Goal: Task Accomplishment & Management: Manage account settings

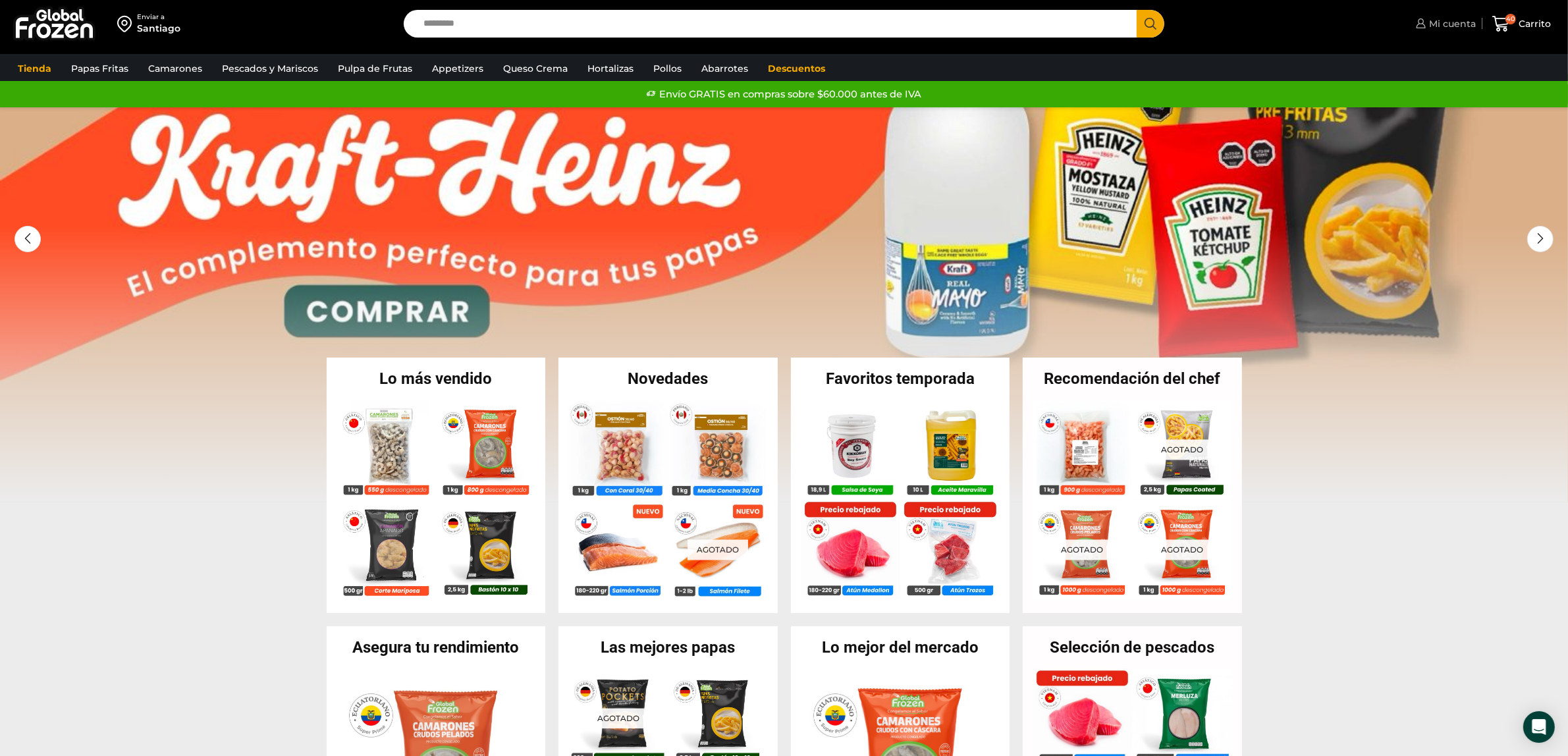
drag, startPoint x: 1466, startPoint y: 16, endPoint x: 1445, endPoint y: 23, distance: 22.1
click at [1465, 17] on span "Mi cuenta" at bounding box center [1450, 23] width 50 height 13
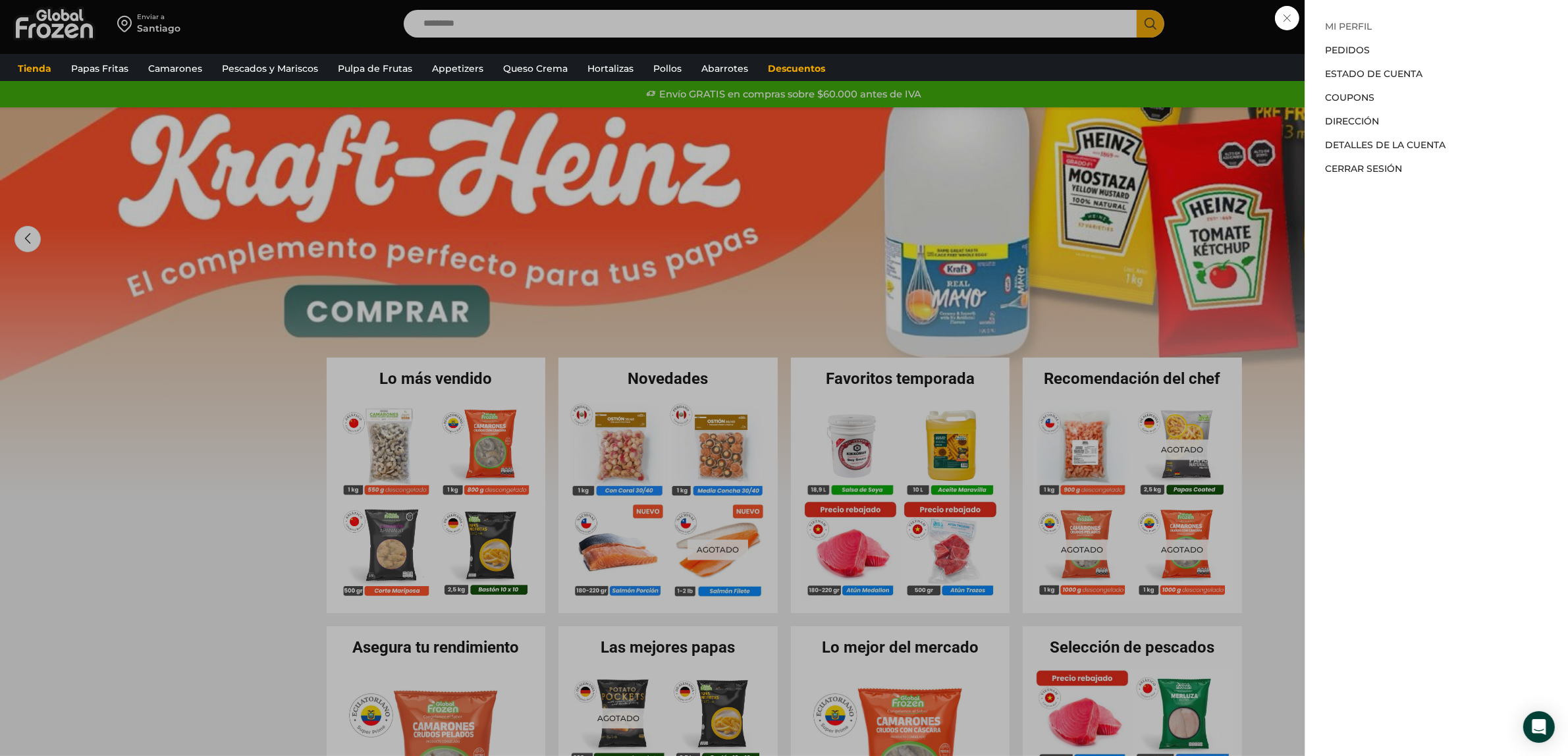
click at [1335, 22] on link "Mi perfil" at bounding box center [1348, 26] width 47 height 12
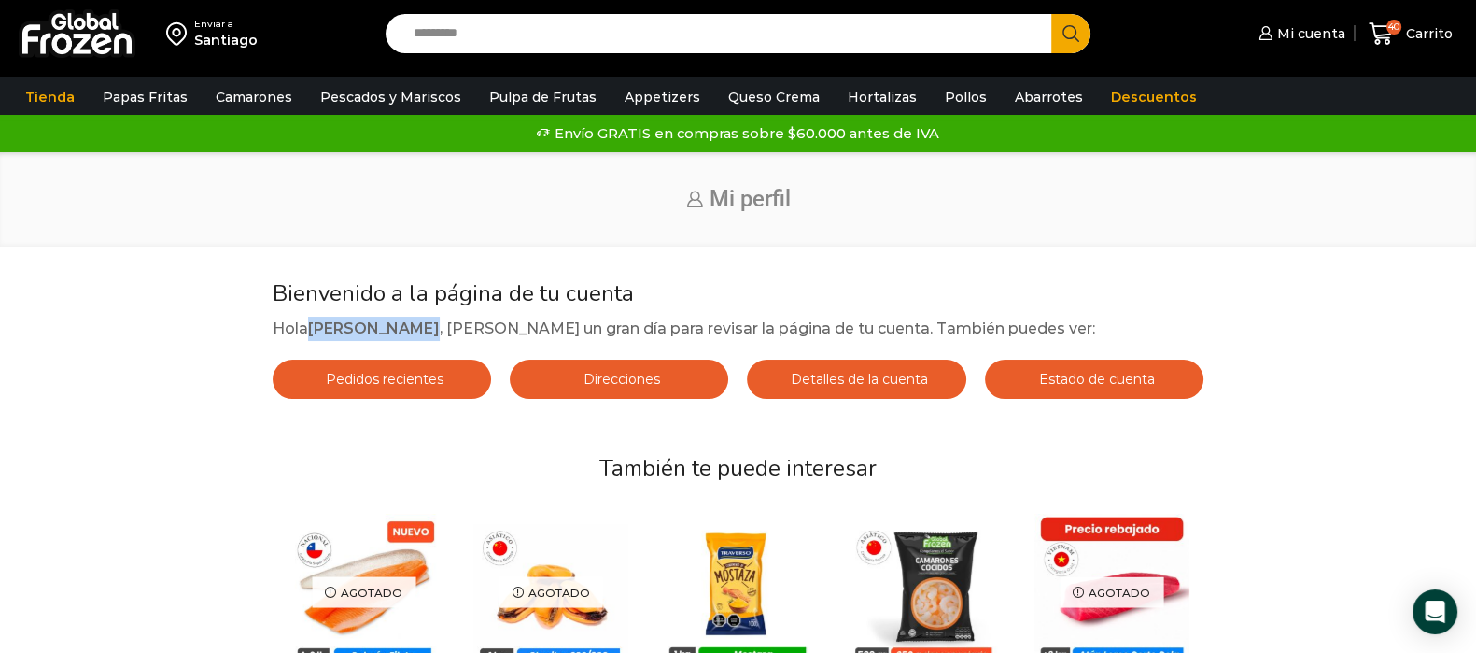
drag, startPoint x: 312, startPoint y: 327, endPoint x: 418, endPoint y: 333, distance: 106.6
click at [418, 333] on strong "Catalina Godoy" at bounding box center [374, 328] width 132 height 18
click at [1294, 34] on span "Mi cuenta" at bounding box center [1308, 33] width 73 height 19
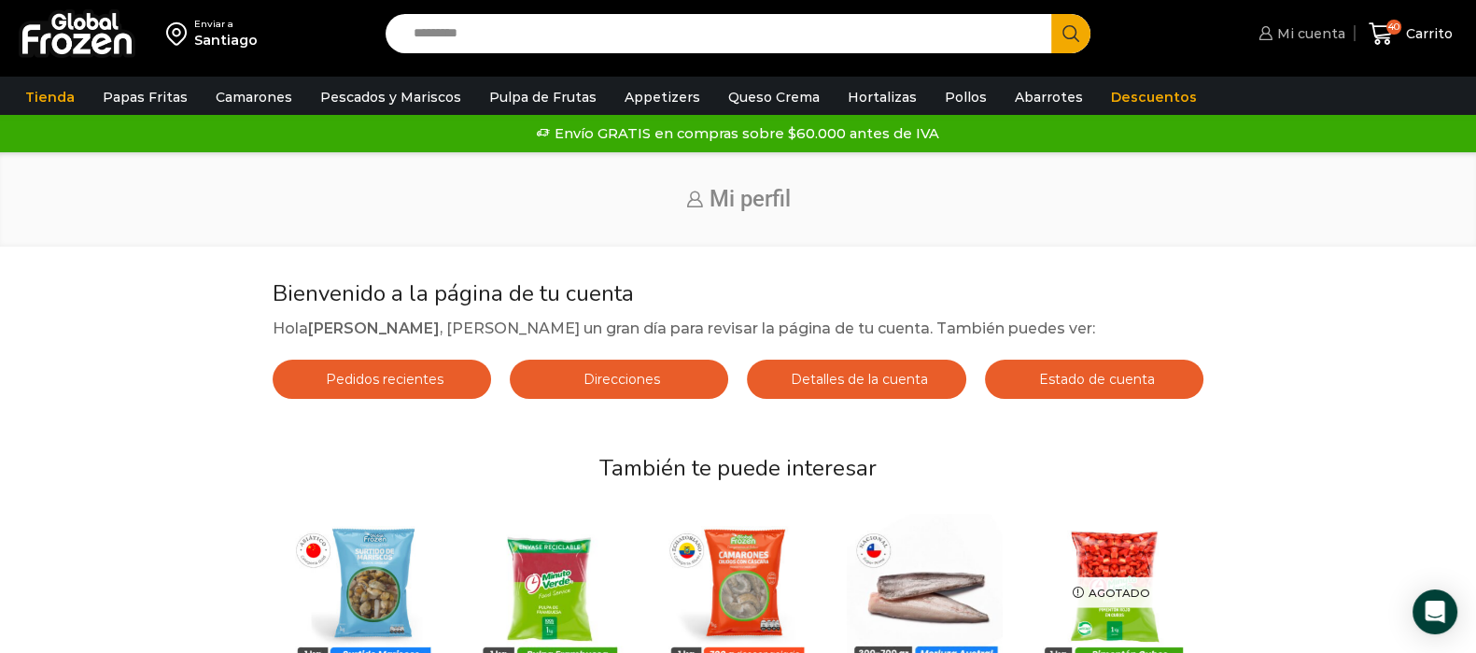
click at [1283, 29] on span "Mi cuenta" at bounding box center [1308, 33] width 73 height 19
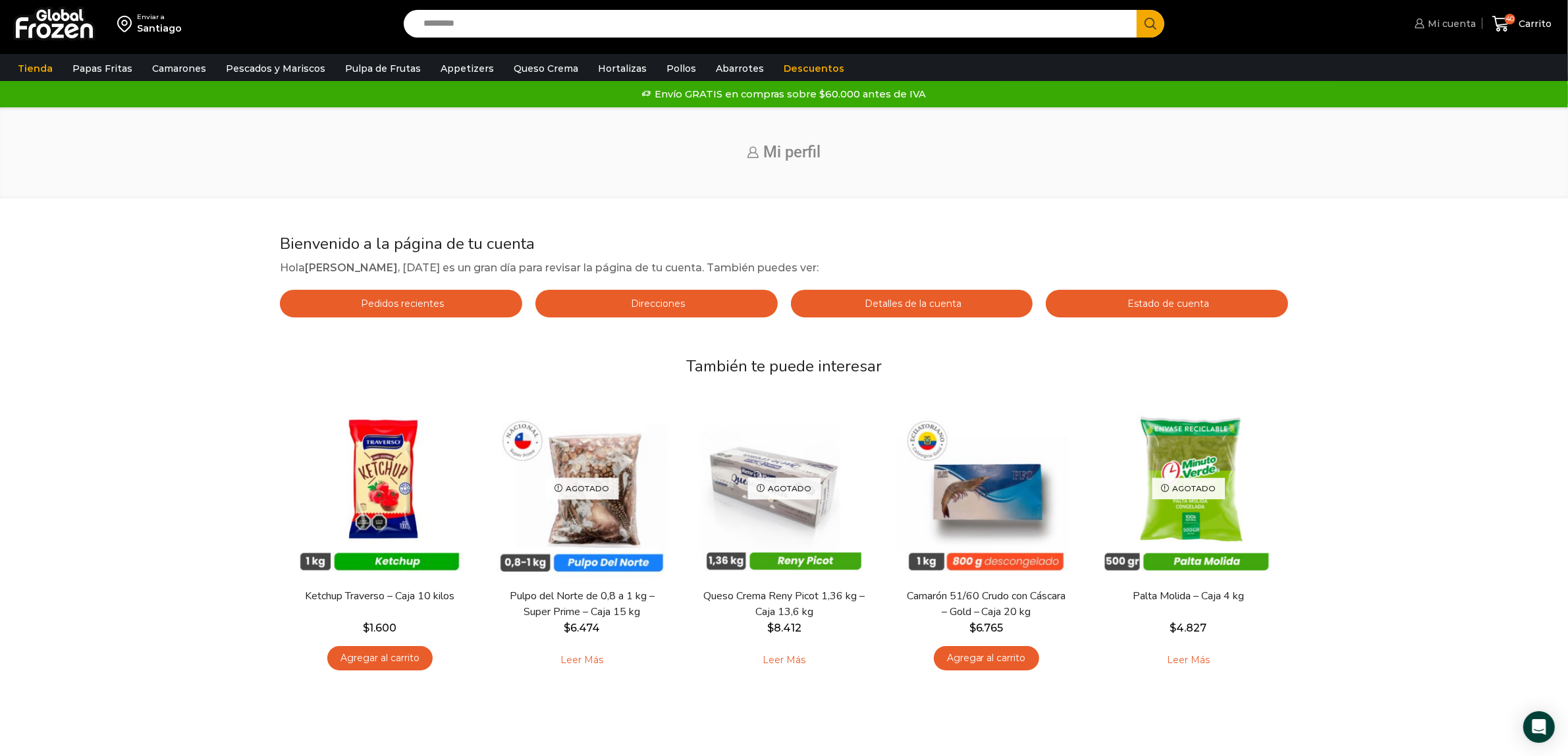
click at [1040, 28] on icon at bounding box center [1419, 23] width 10 height 10
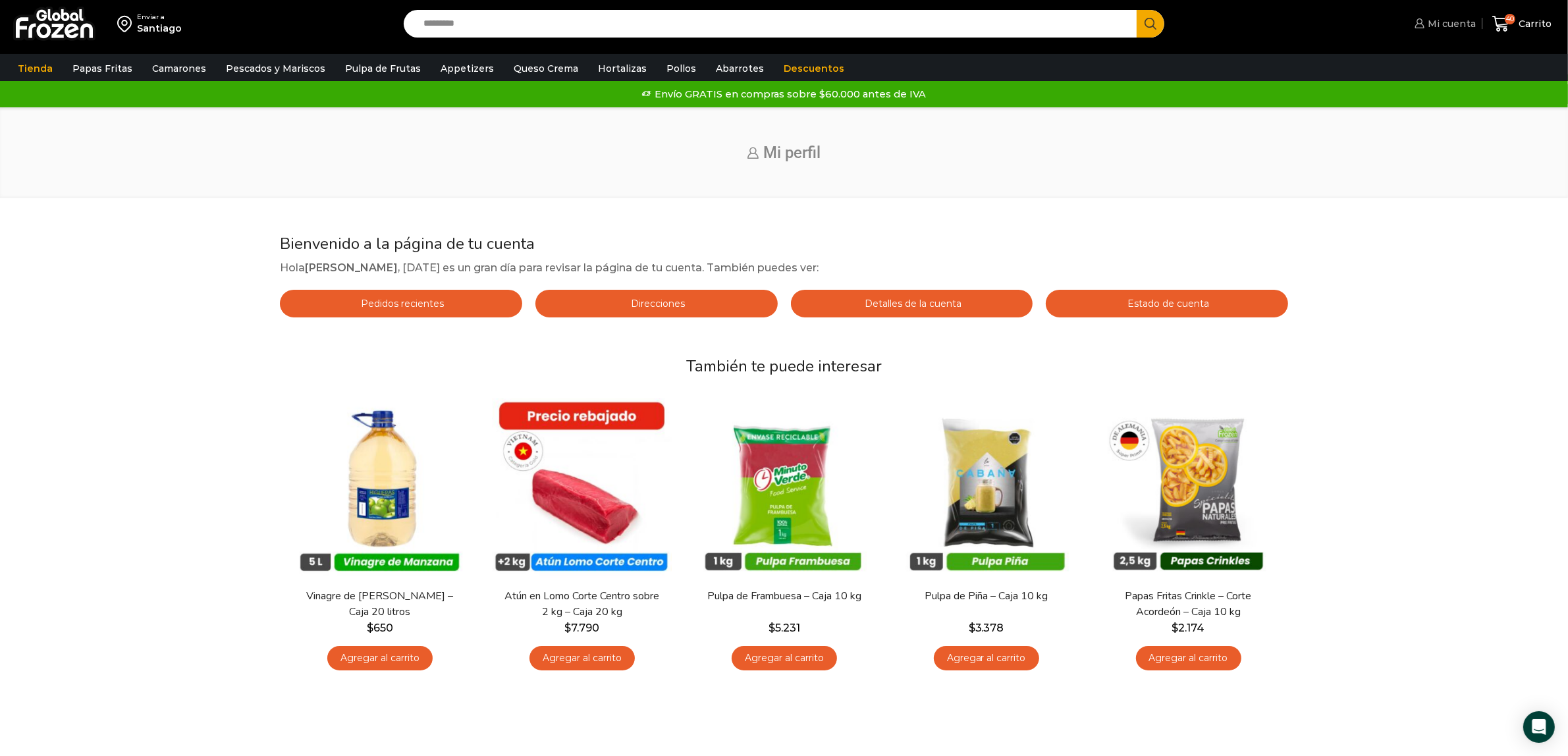
click at [1435, 26] on span "Mi cuenta" at bounding box center [1450, 23] width 51 height 13
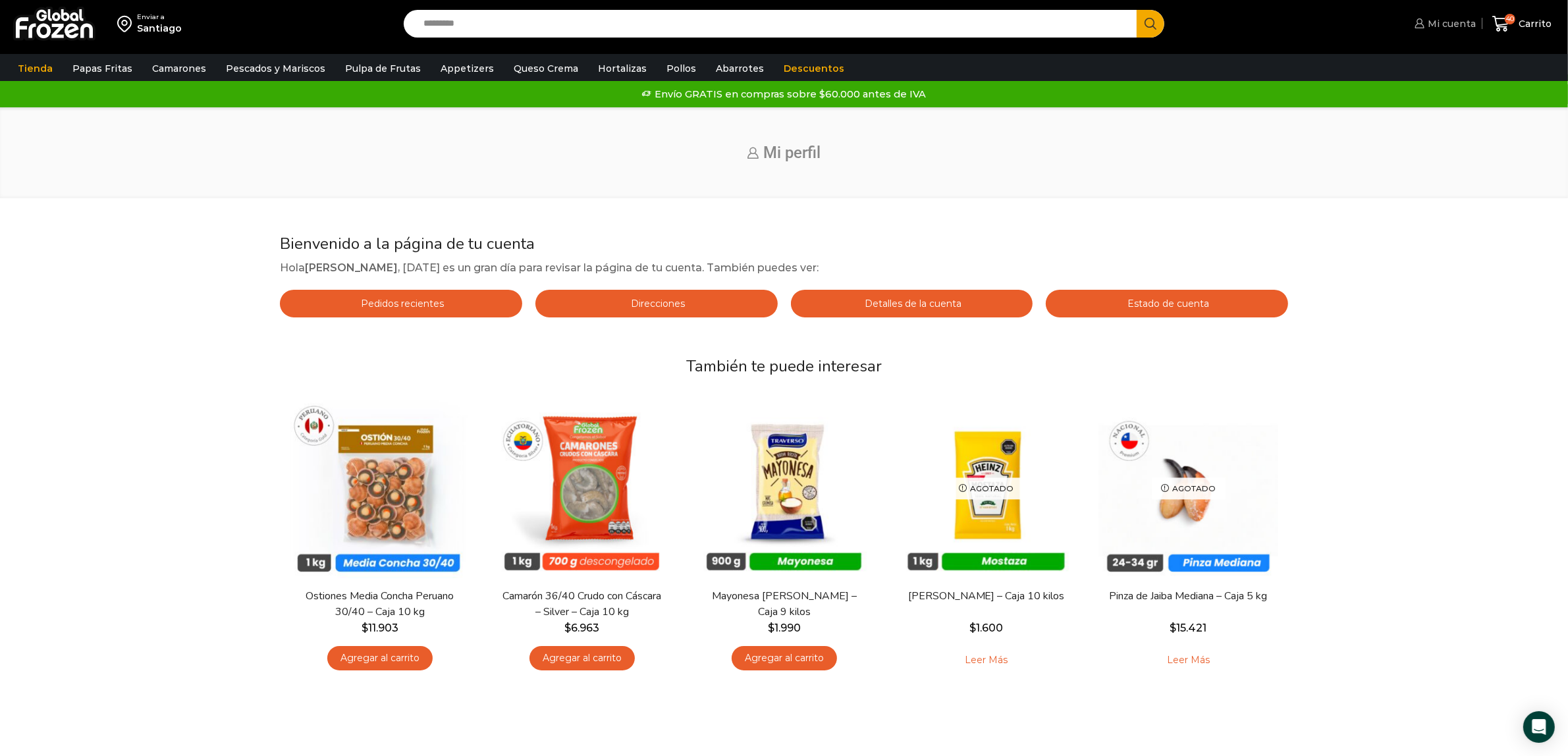
click at [1452, 28] on span "Mi cuenta" at bounding box center [1450, 23] width 51 height 13
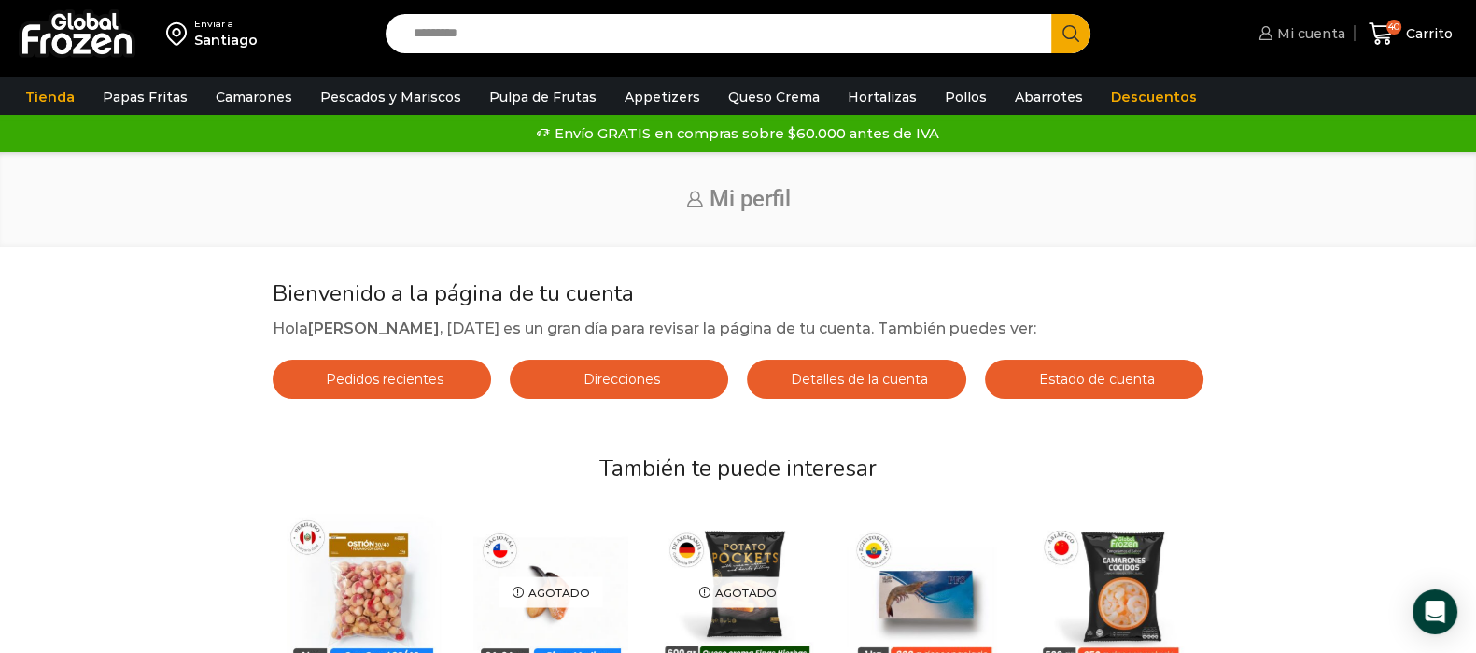
click at [1283, 29] on span "Mi cuenta" at bounding box center [1308, 33] width 73 height 19
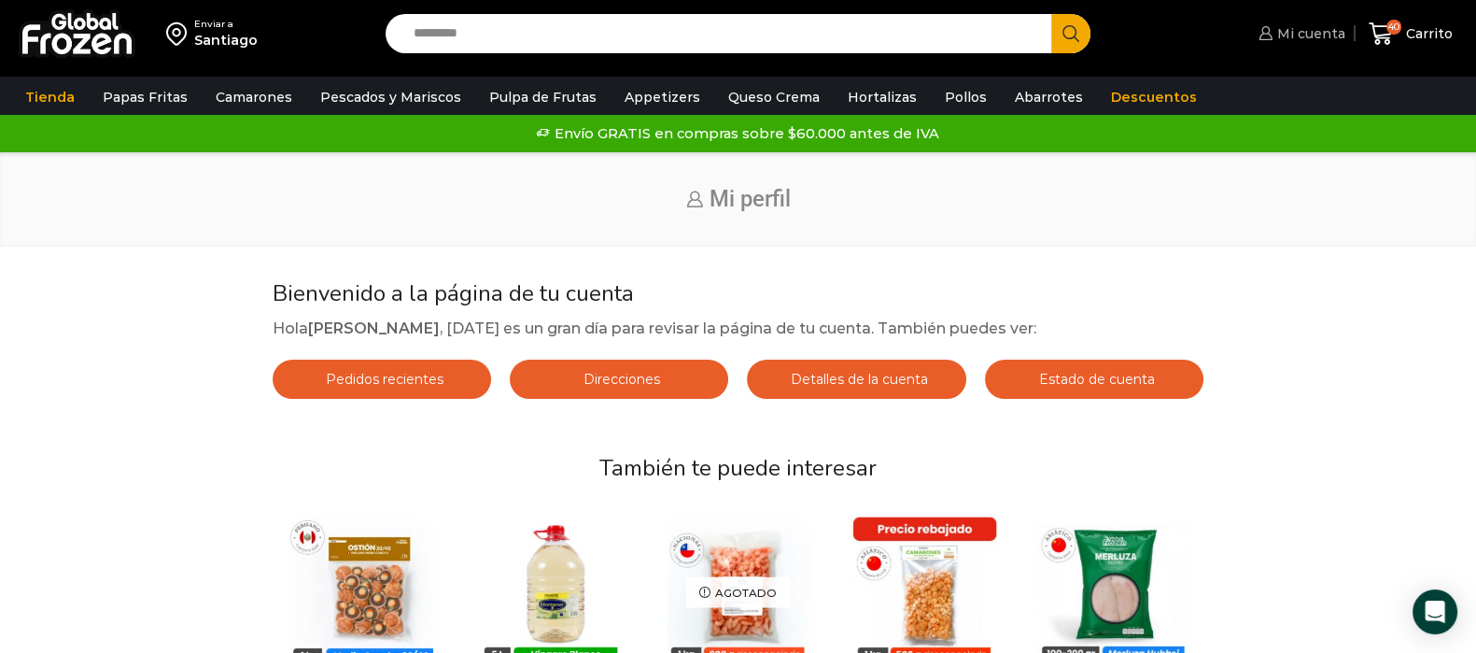
click at [1278, 34] on span "Mi cuenta" at bounding box center [1308, 33] width 73 height 19
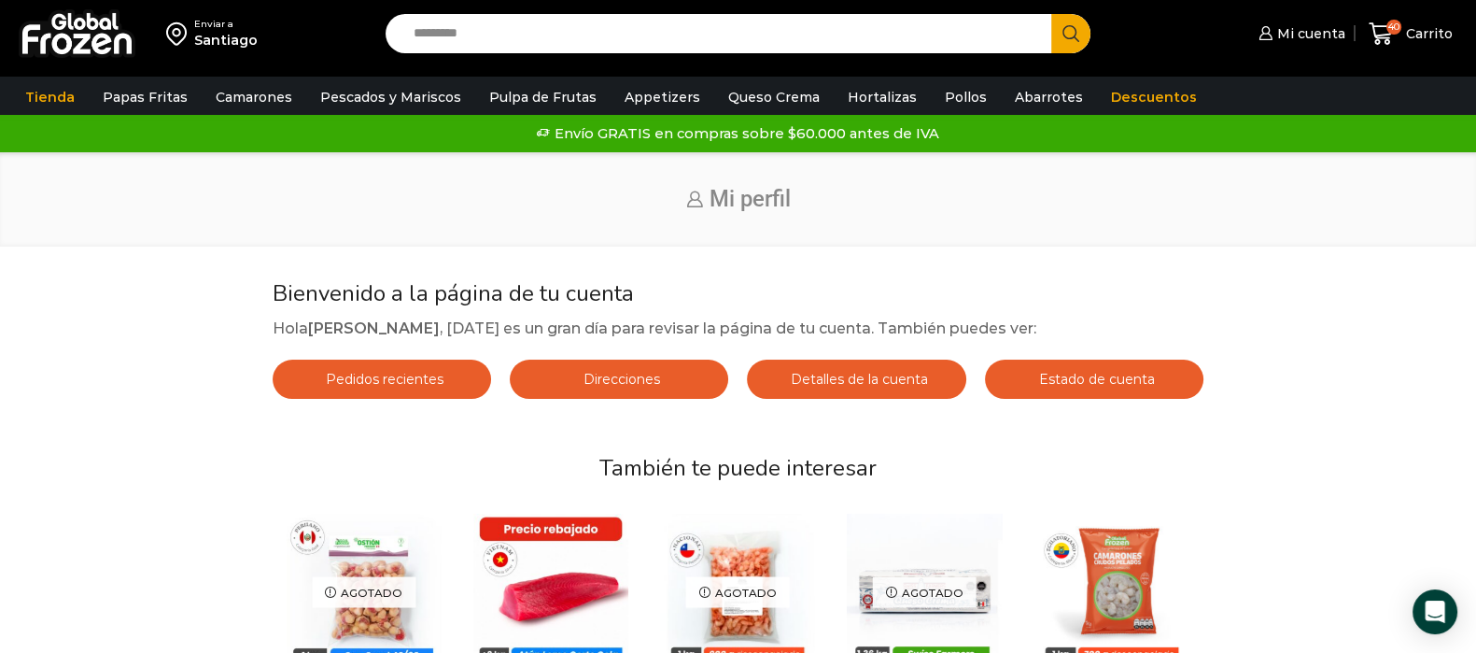
click at [74, 39] on img at bounding box center [77, 33] width 117 height 49
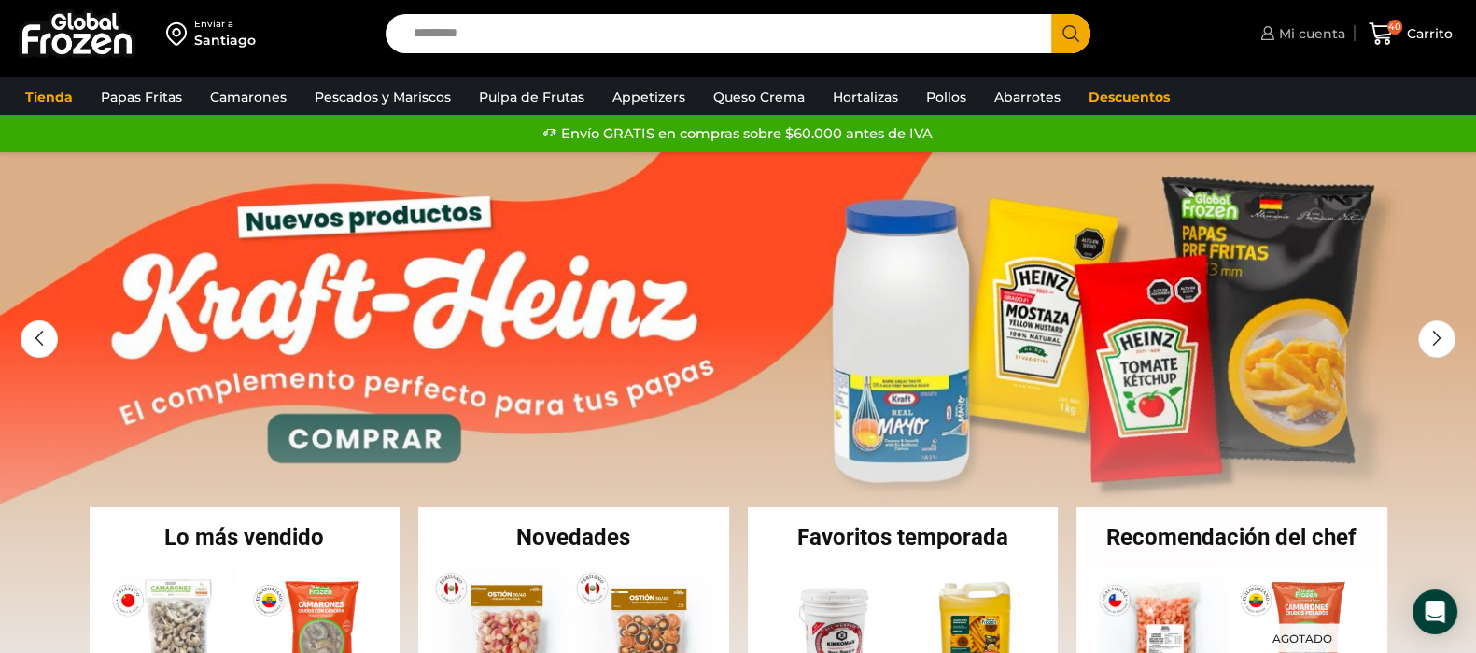
click at [1307, 26] on span "Mi cuenta" at bounding box center [1309, 33] width 71 height 19
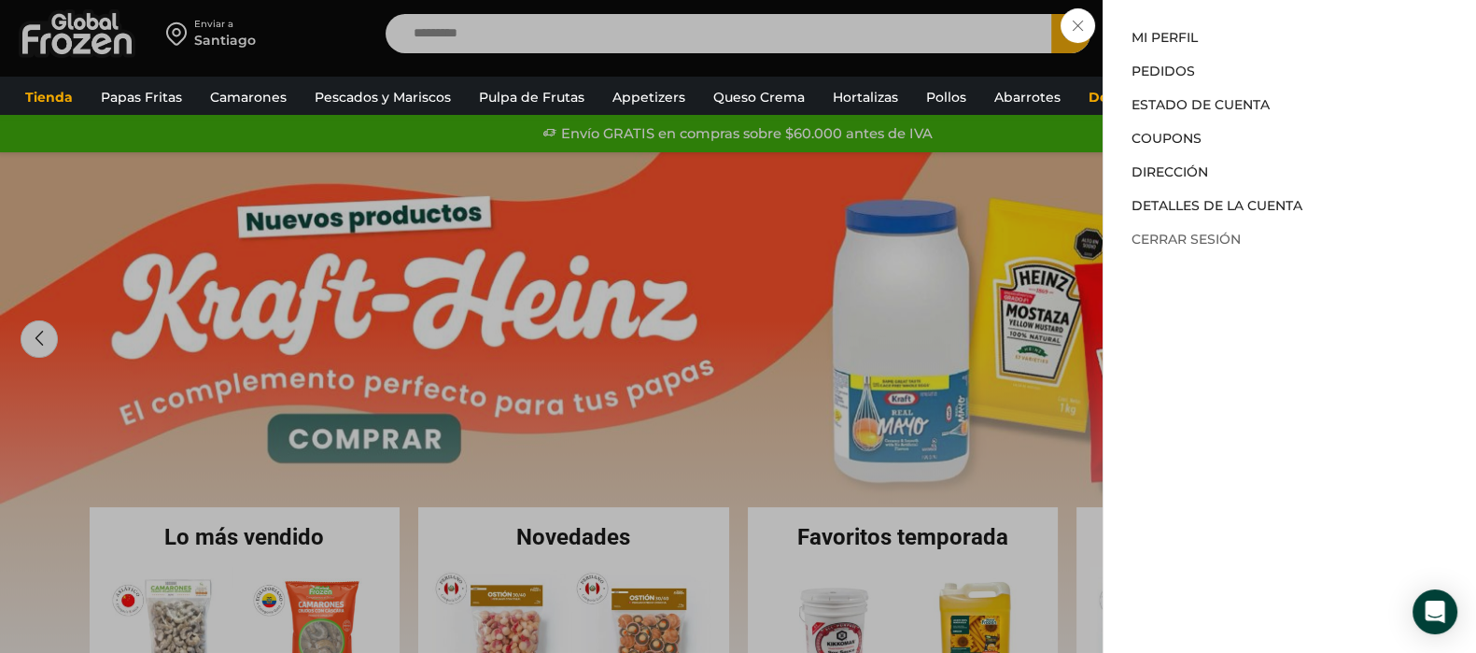
click at [1171, 235] on link "Cerrar sesión" at bounding box center [1185, 239] width 109 height 17
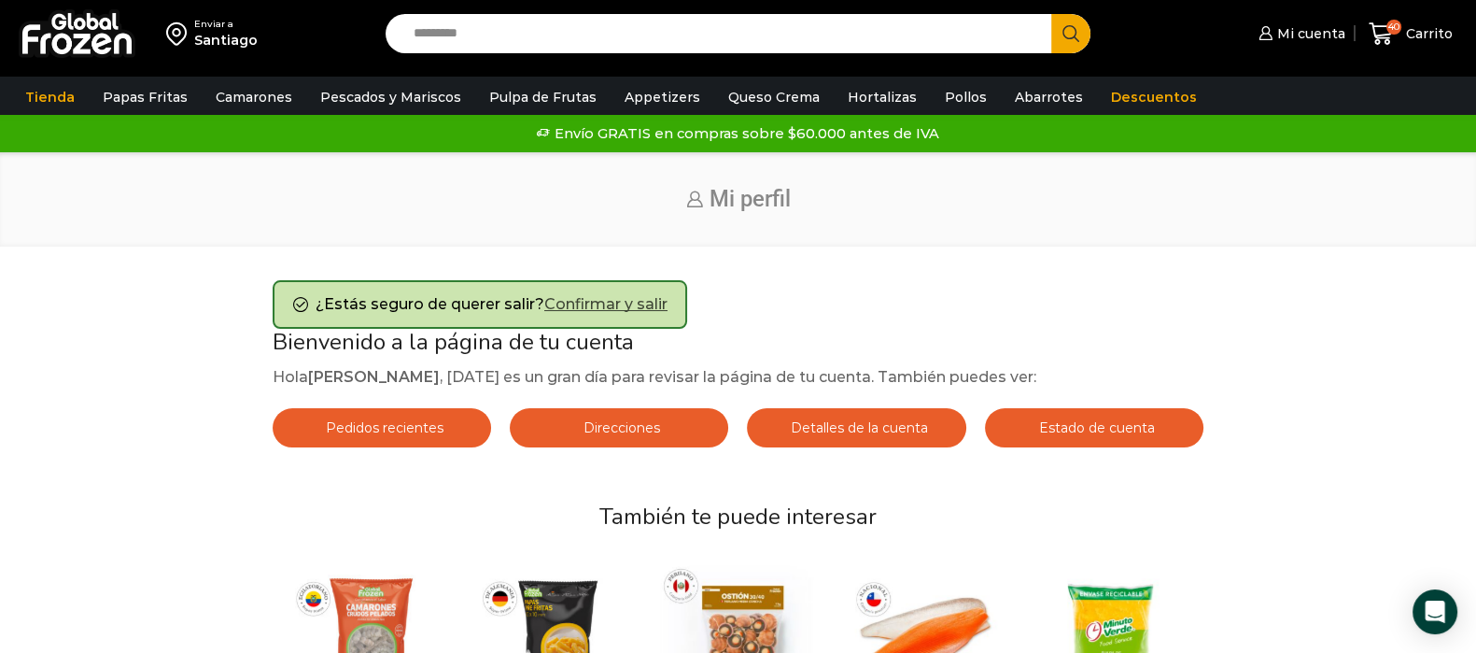
click at [612, 302] on link "Confirmar y salir" at bounding box center [605, 304] width 123 height 18
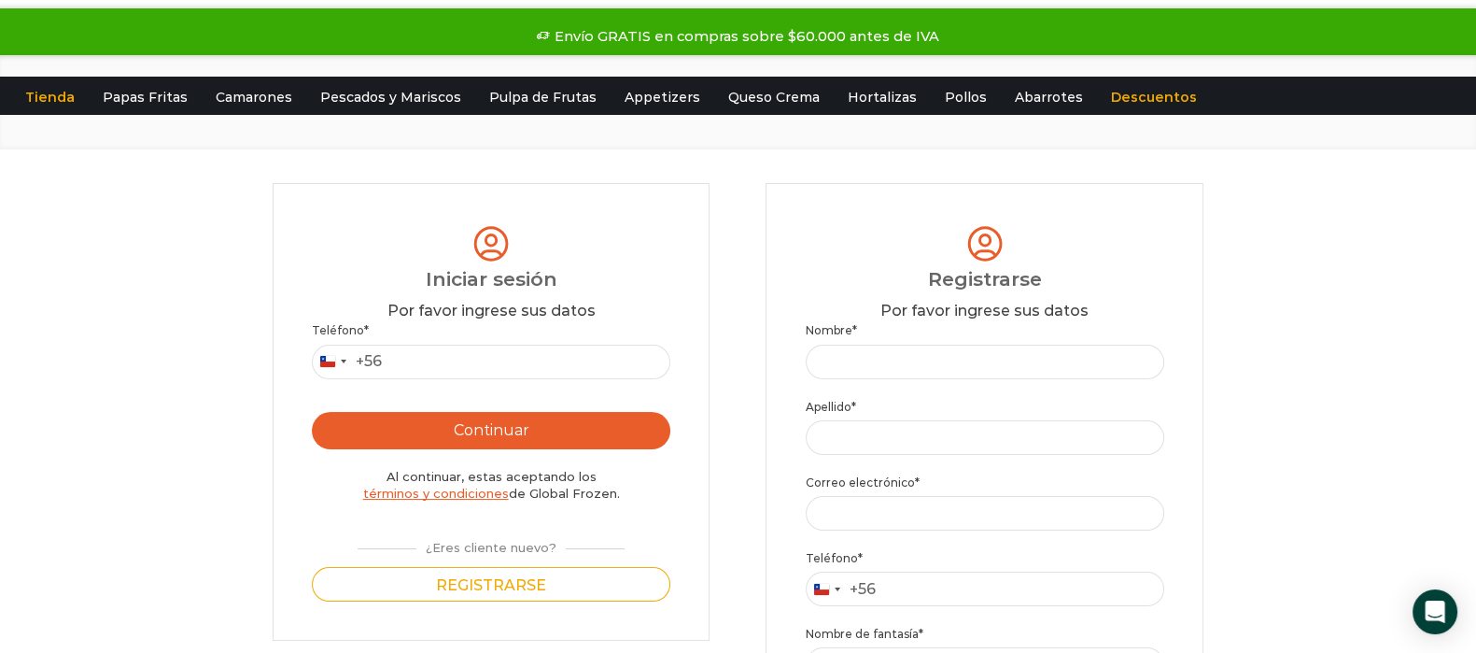
scroll to position [232, 0]
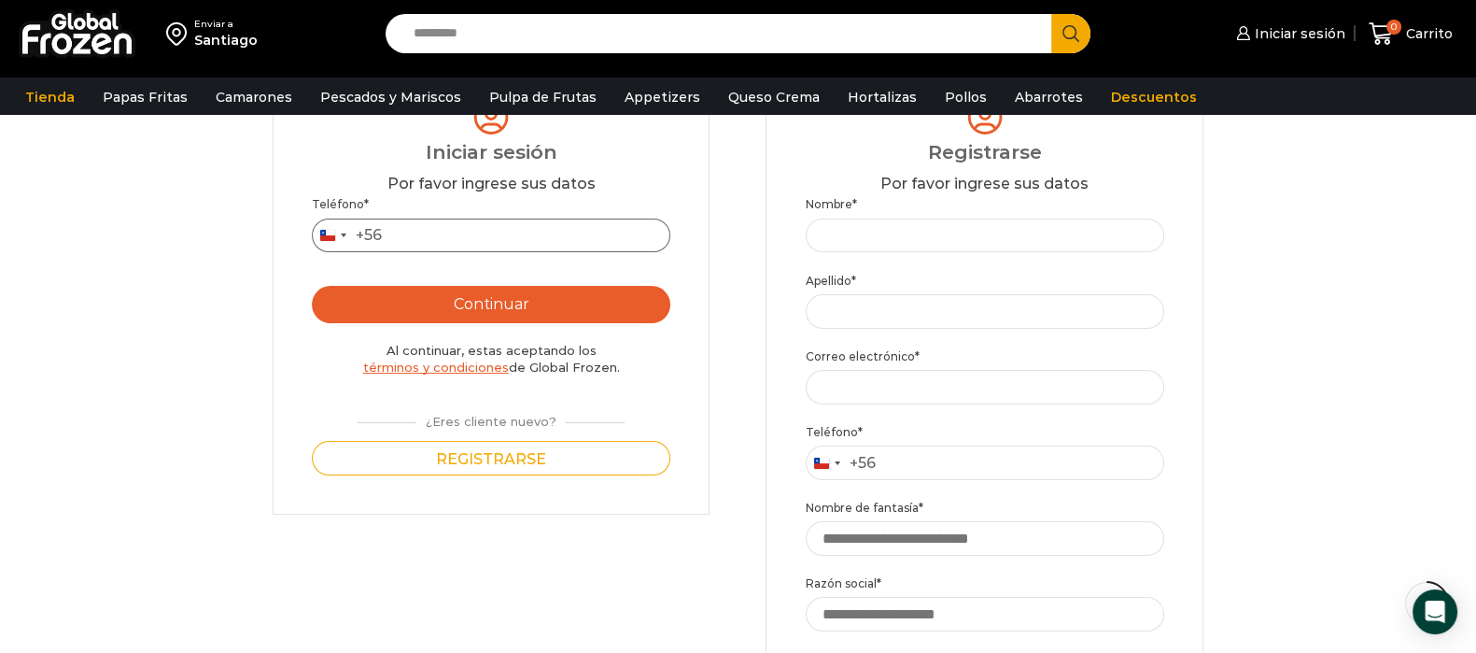
click at [455, 231] on input "Teléfono *" at bounding box center [491, 235] width 358 height 35
type input "*"
type input "********"
drag, startPoint x: 476, startPoint y: 235, endPoint x: 302, endPoint y: 270, distance: 178.0
click at [302, 270] on div "**********" at bounding box center [492, 285] width 438 height 457
